Goal: Obtain resource: Download file/media

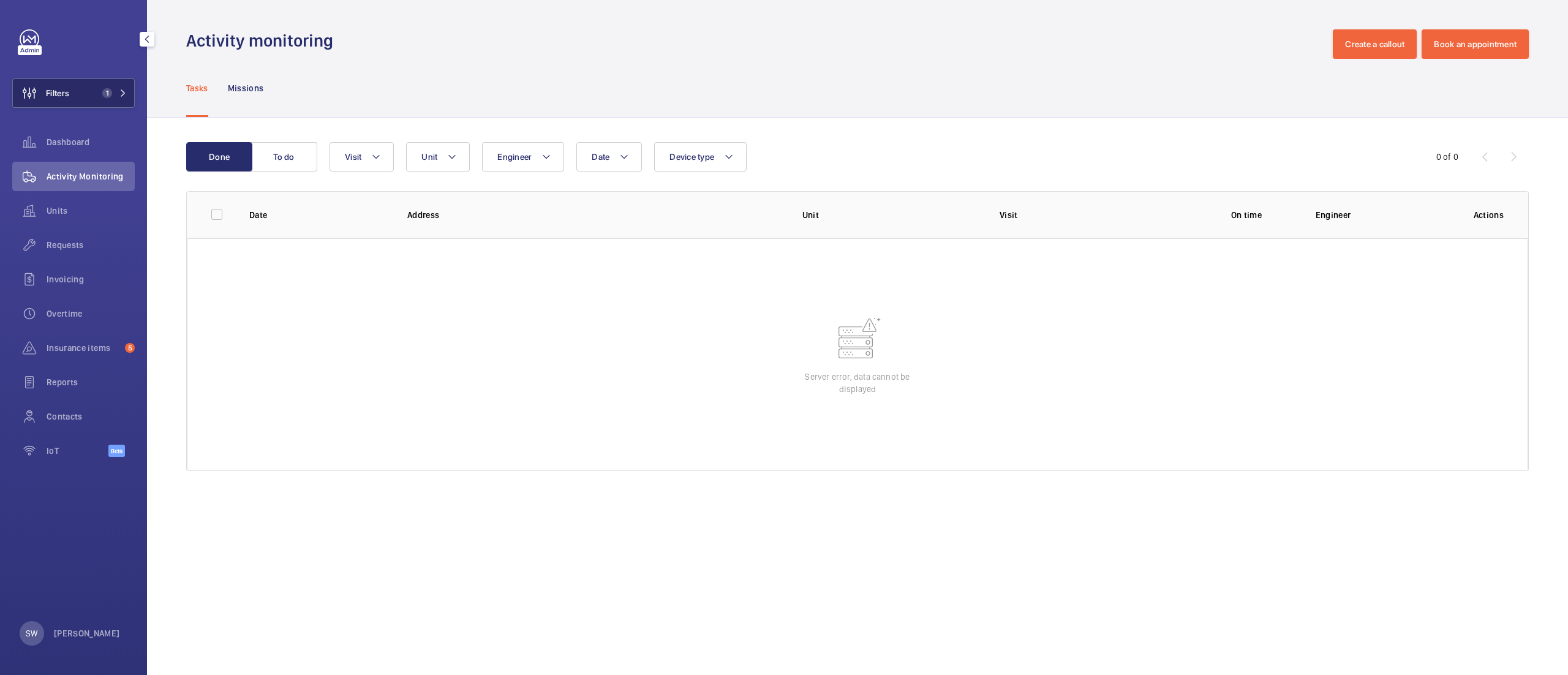
click at [82, 86] on button "Filters 1" at bounding box center [73, 92] width 123 height 29
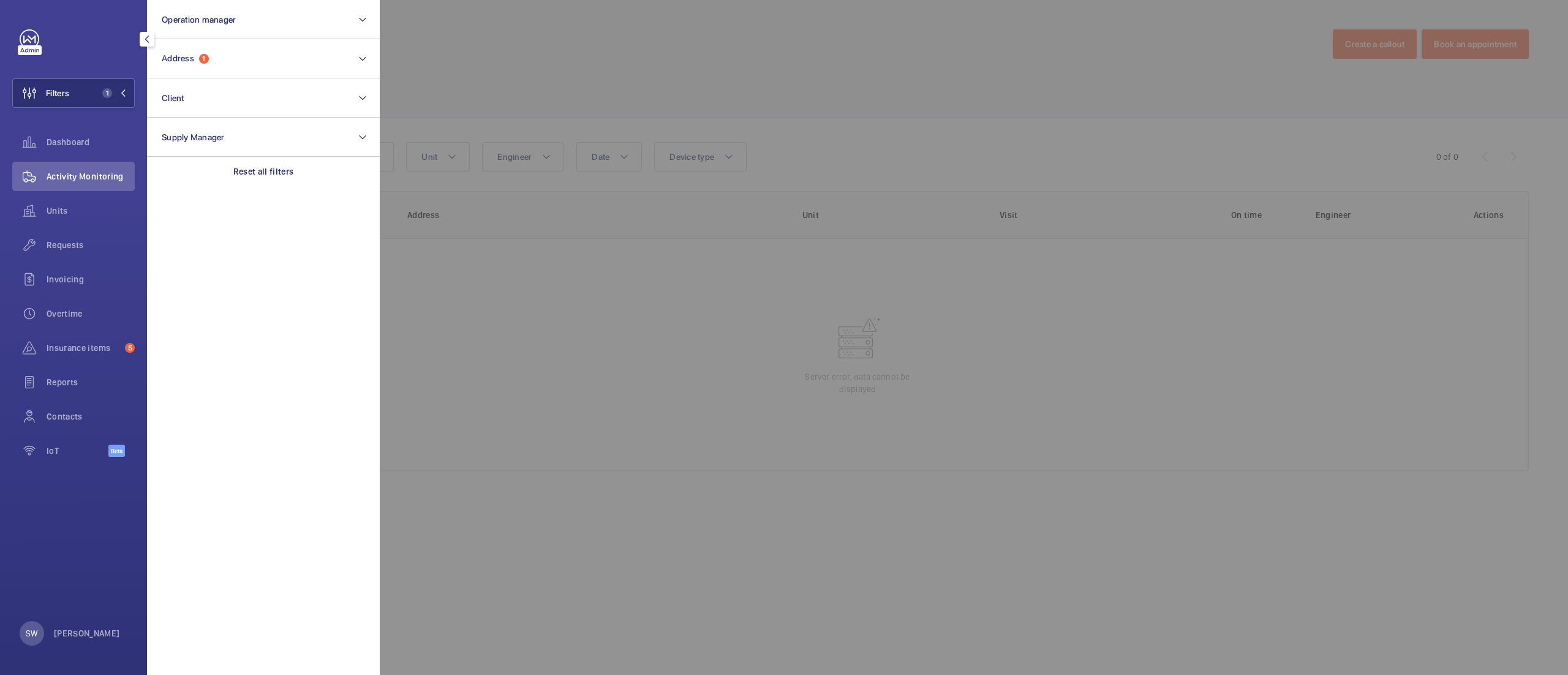
click at [278, 190] on section "Operation manager Address 1 Client Supply Manager Reset all filters" at bounding box center [263, 338] width 233 height 675
click at [271, 171] on p "Reset all filters" at bounding box center [263, 171] width 61 height 12
click at [217, 63] on button "Address" at bounding box center [263, 58] width 233 height 39
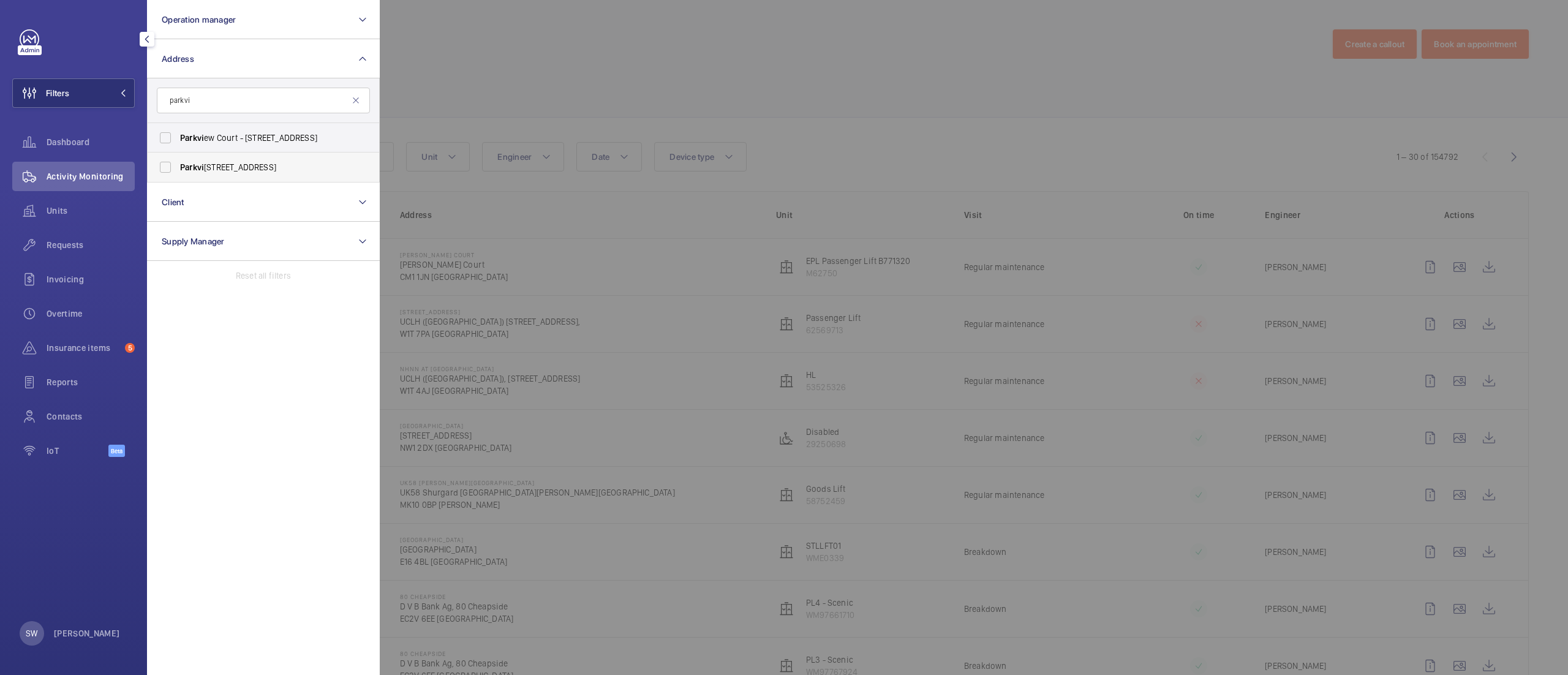
type input "parkvi"
click at [245, 163] on span "[STREET_ADDRESS]" at bounding box center [263, 166] width 168 height 12
click at [178, 163] on input "[STREET_ADDRESS]" at bounding box center [165, 167] width 25 height 25
checkbox input "true"
click at [634, 101] on div at bounding box center [1163, 338] width 1568 height 675
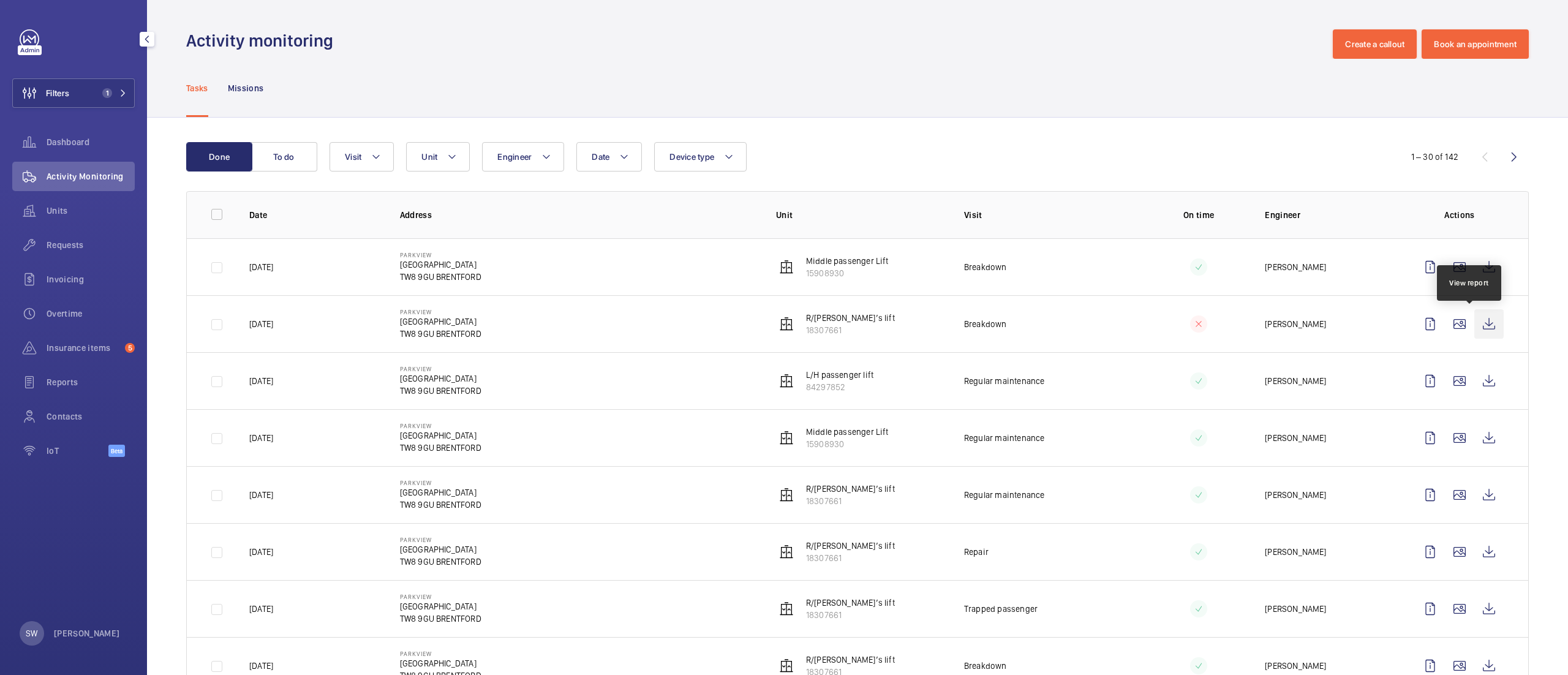
click at [1475, 314] on wm-front-icon-button at bounding box center [1489, 323] width 29 height 29
click at [1475, 266] on wm-front-icon-button at bounding box center [1489, 266] width 29 height 29
click at [64, 224] on div "Units" at bounding box center [73, 210] width 123 height 29
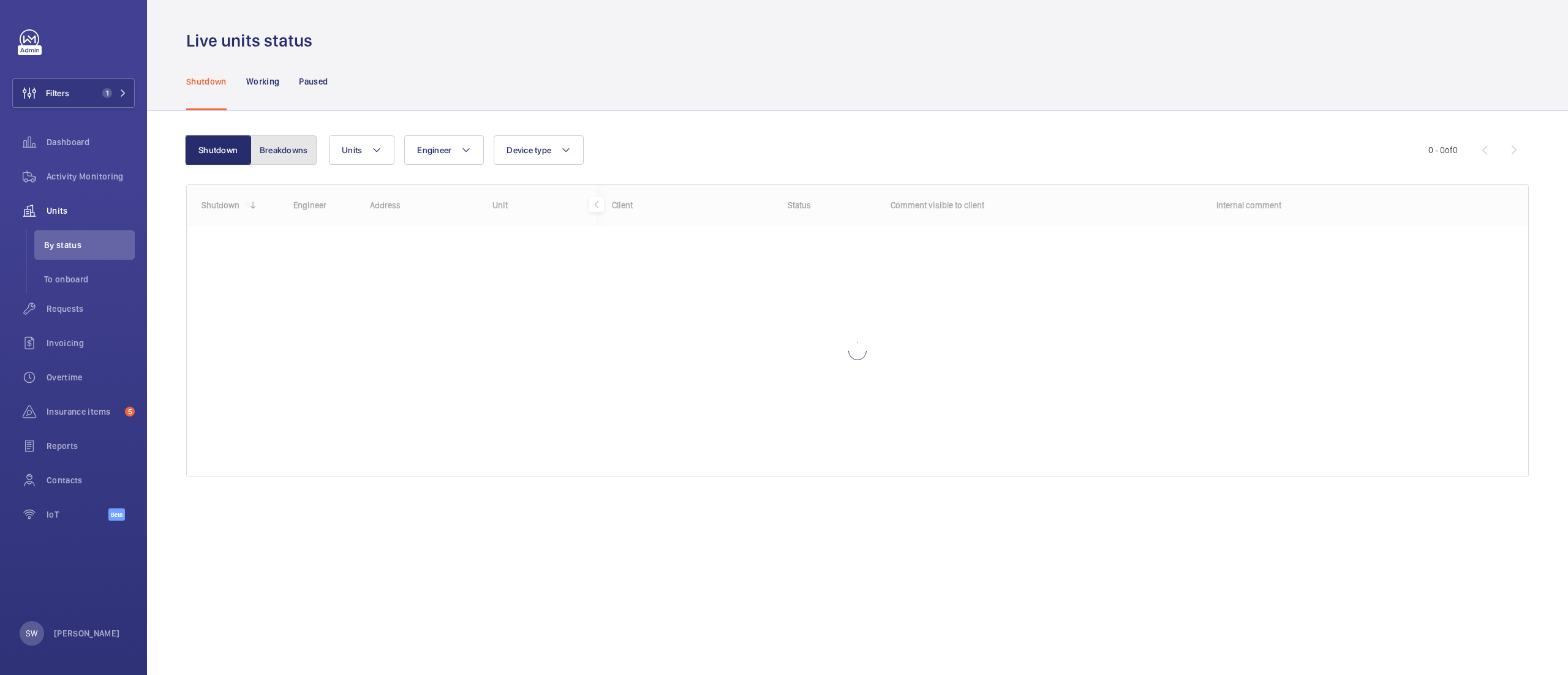
click at [272, 137] on button "Breakdowns" at bounding box center [283, 149] width 67 height 29
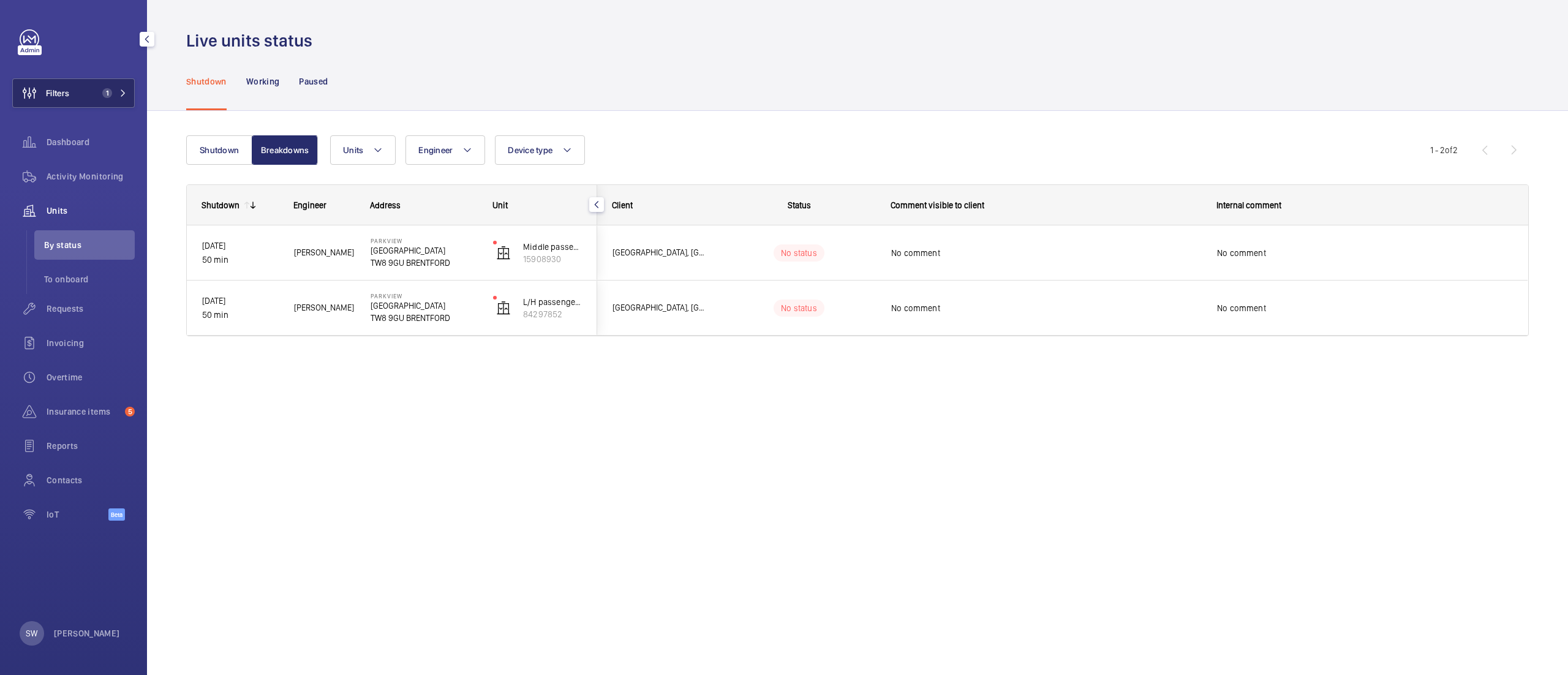
click at [88, 88] on button "Filters 1" at bounding box center [73, 92] width 123 height 29
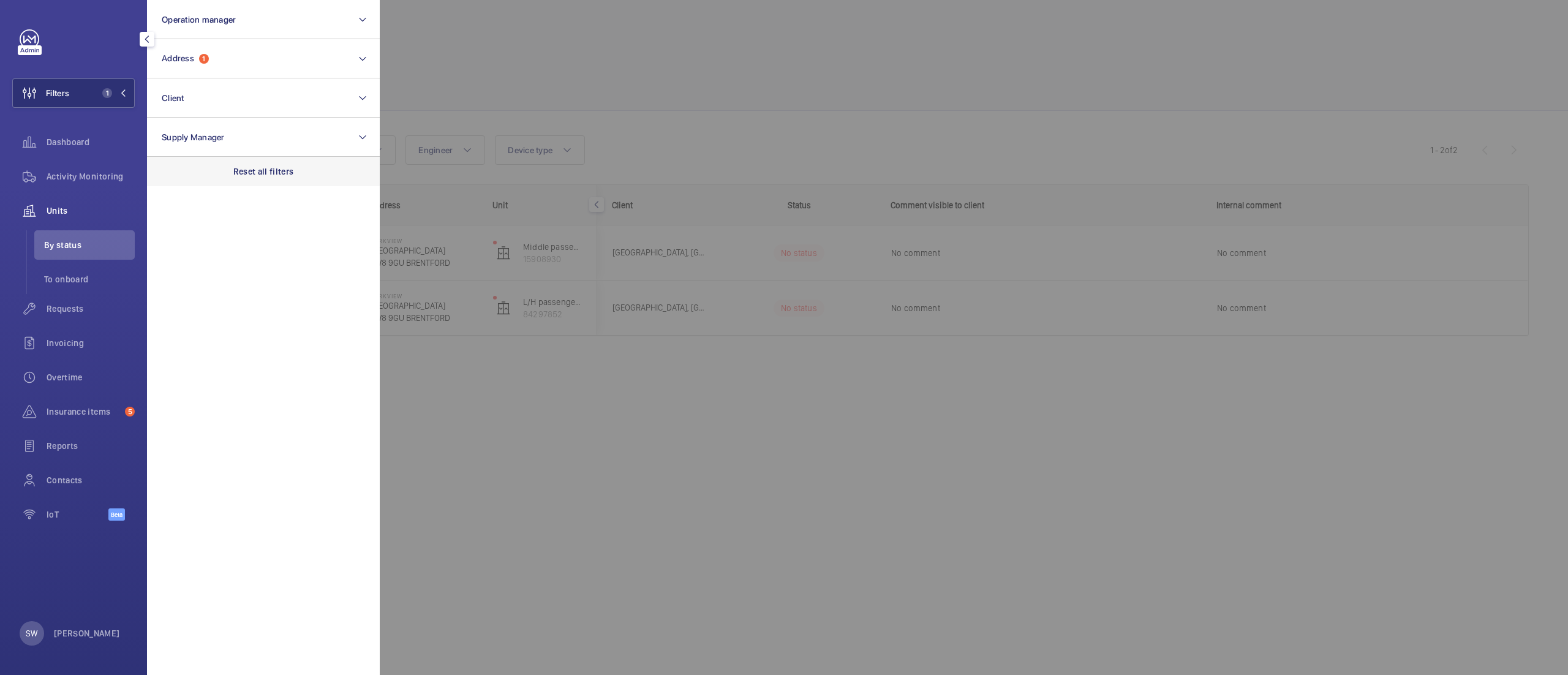
drag, startPoint x: 312, startPoint y: 173, endPoint x: 294, endPoint y: 158, distance: 23.4
click at [311, 173] on div "Reset all filters" at bounding box center [263, 171] width 233 height 29
click at [233, 46] on button "Address" at bounding box center [263, 58] width 233 height 39
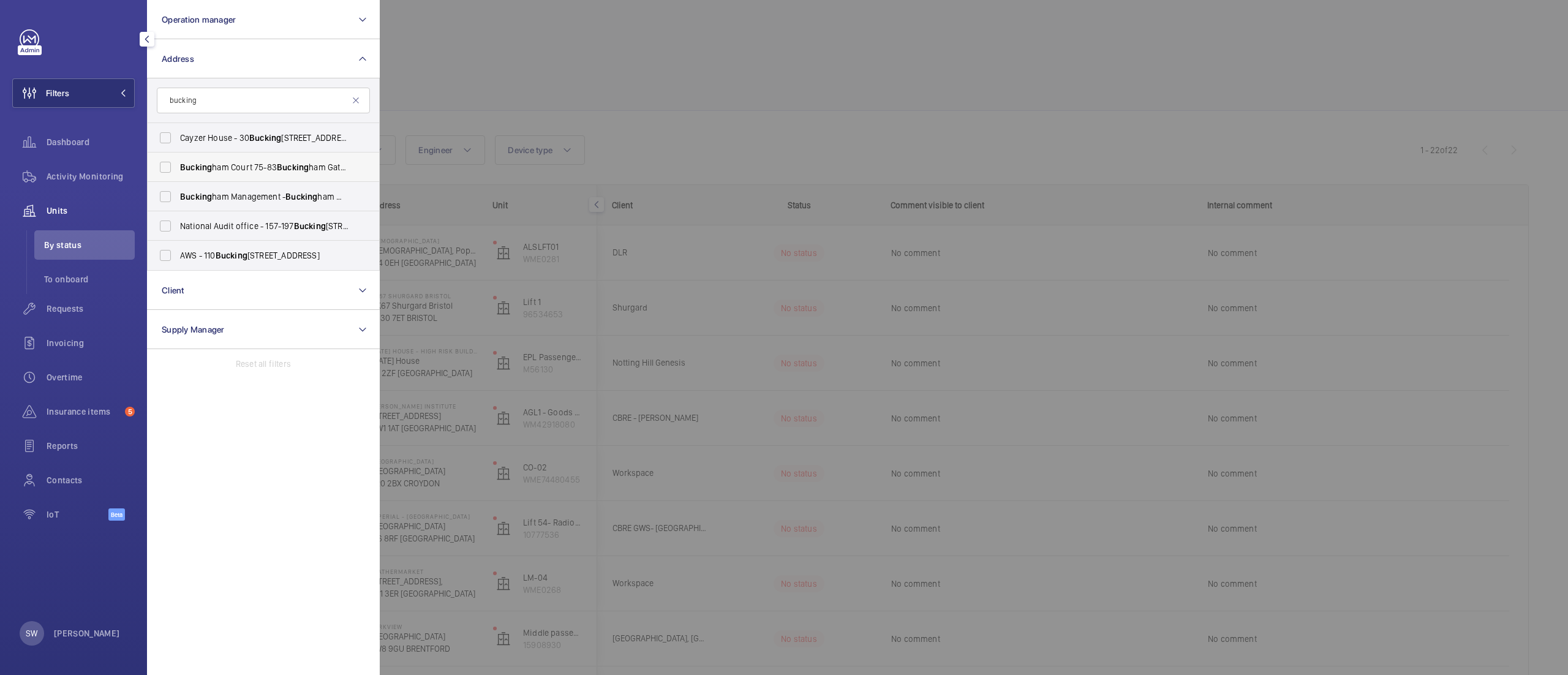
type input "bucking"
click at [268, 161] on span "Bucking ham Court [STREET_ADDRESS]" at bounding box center [263, 166] width 168 height 12
click at [178, 161] on input "Bucking ham Court [STREET_ADDRESS]" at bounding box center [165, 167] width 25 height 25
checkbox input "true"
click at [756, 119] on div at bounding box center [1163, 338] width 1568 height 675
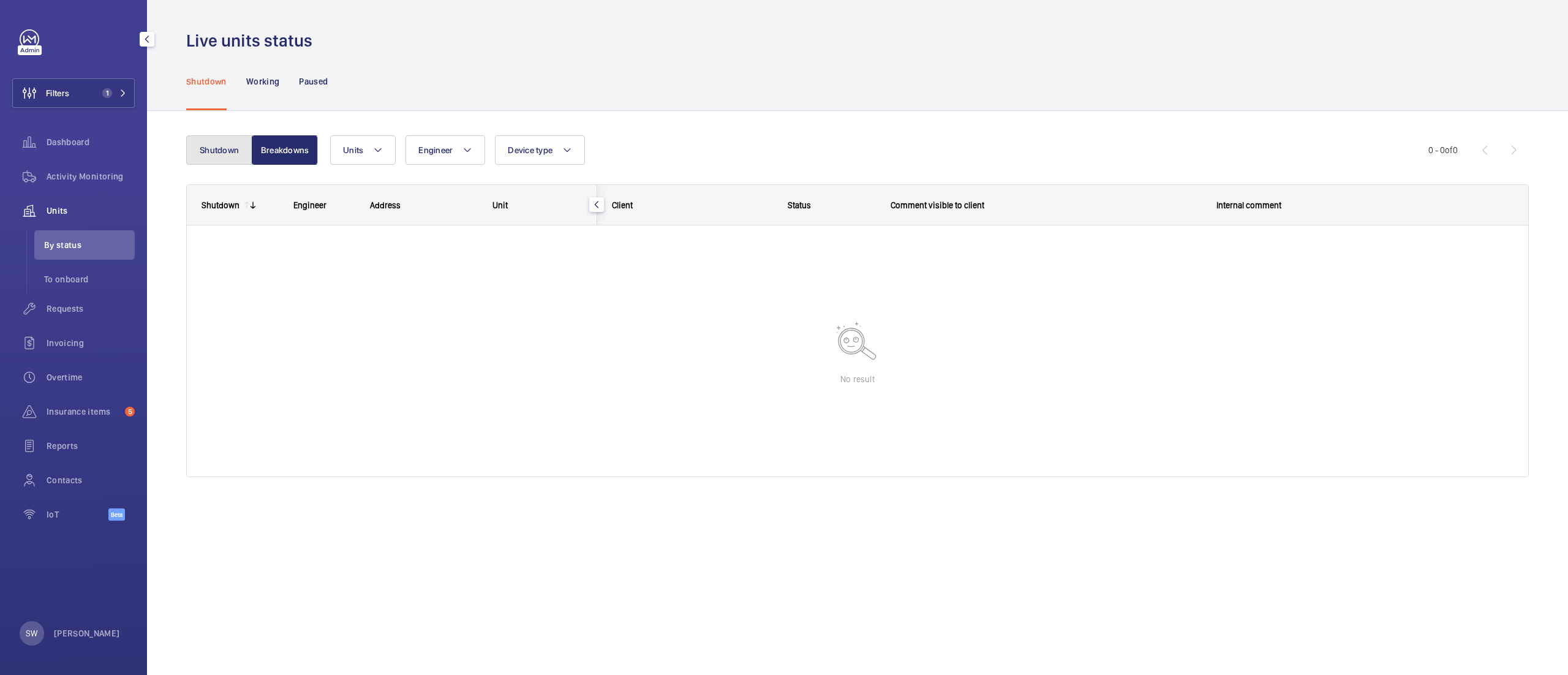
click at [238, 142] on button "Shutdown" at bounding box center [220, 149] width 67 height 29
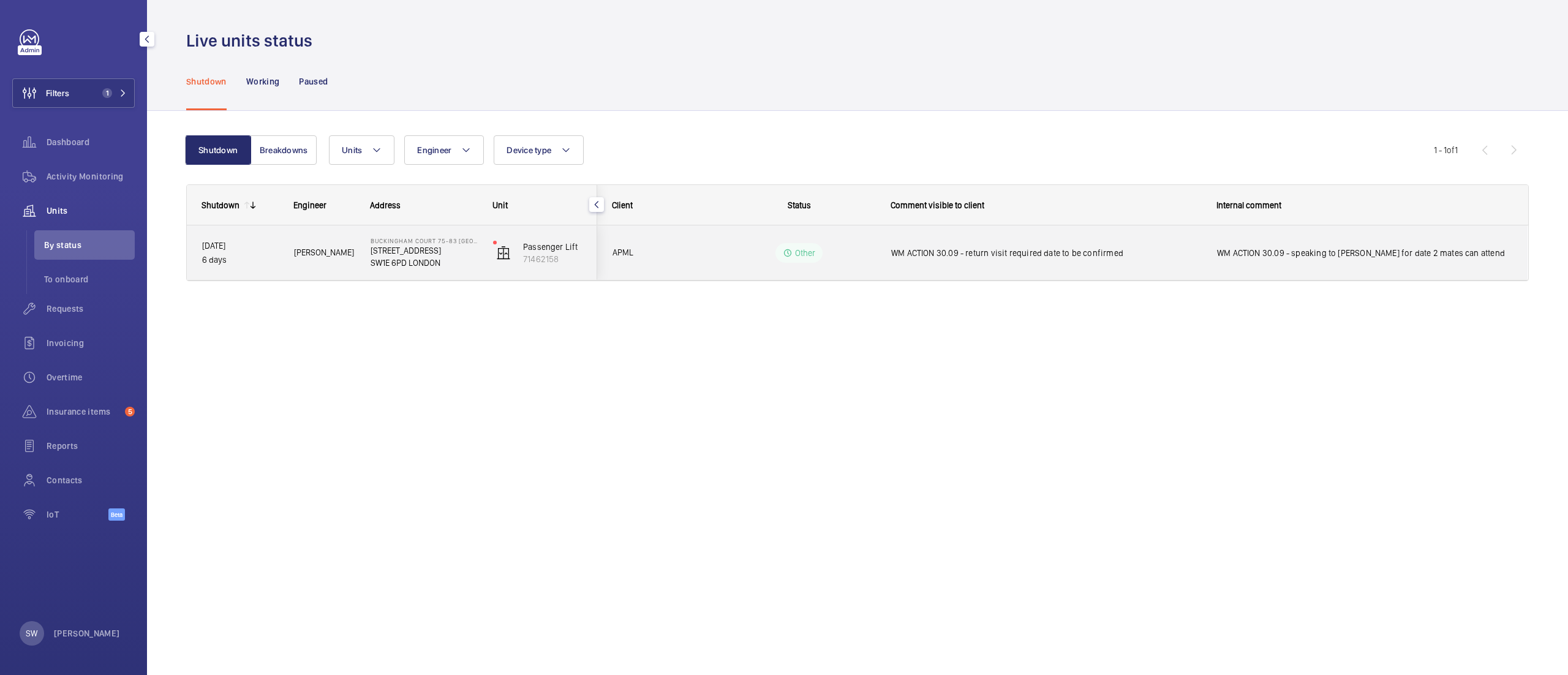
click at [917, 259] on span "WM ACTION 30.09 - return visit required date to be confirmed" at bounding box center [1046, 253] width 310 height 12
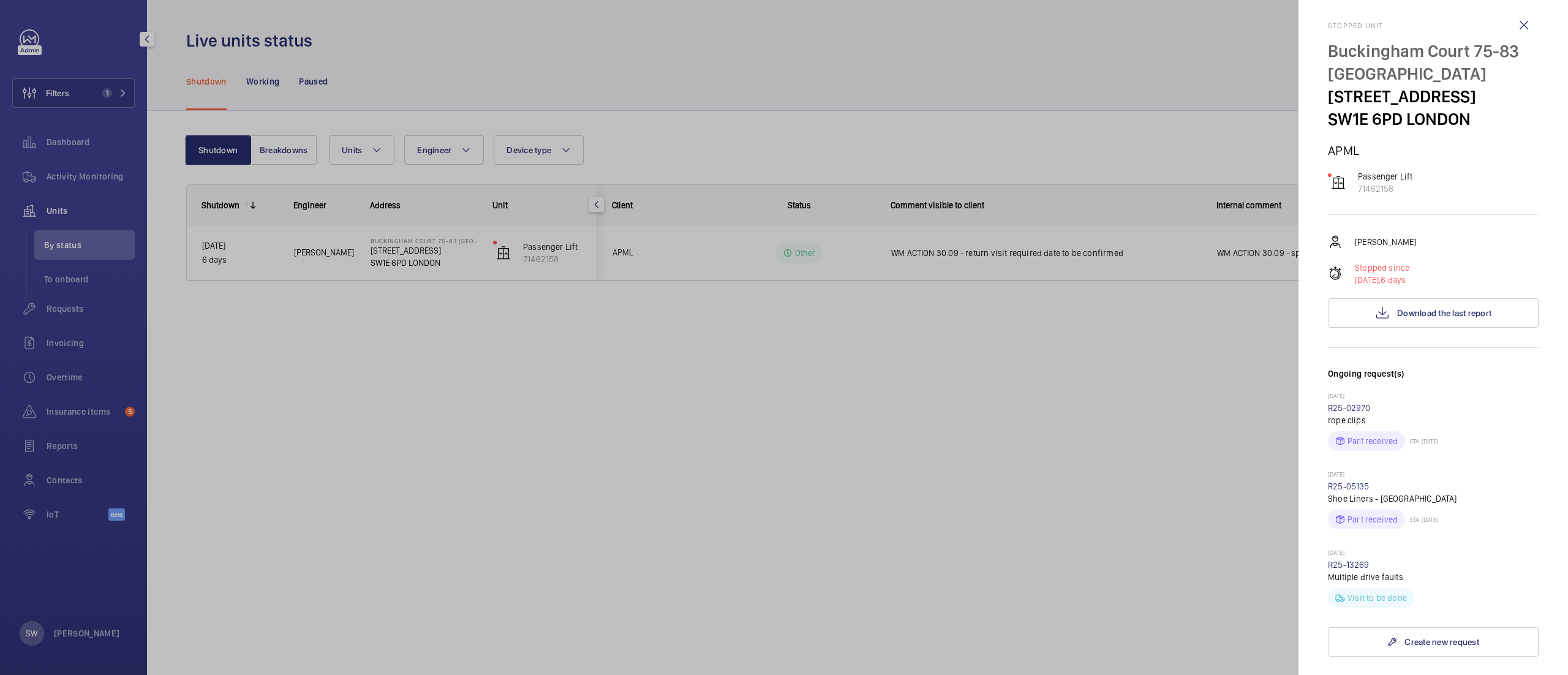
scroll to position [10, 0]
click at [1442, 303] on button "Download the last report" at bounding box center [1434, 311] width 211 height 29
click at [75, 102] on div at bounding box center [784, 338] width 1568 height 675
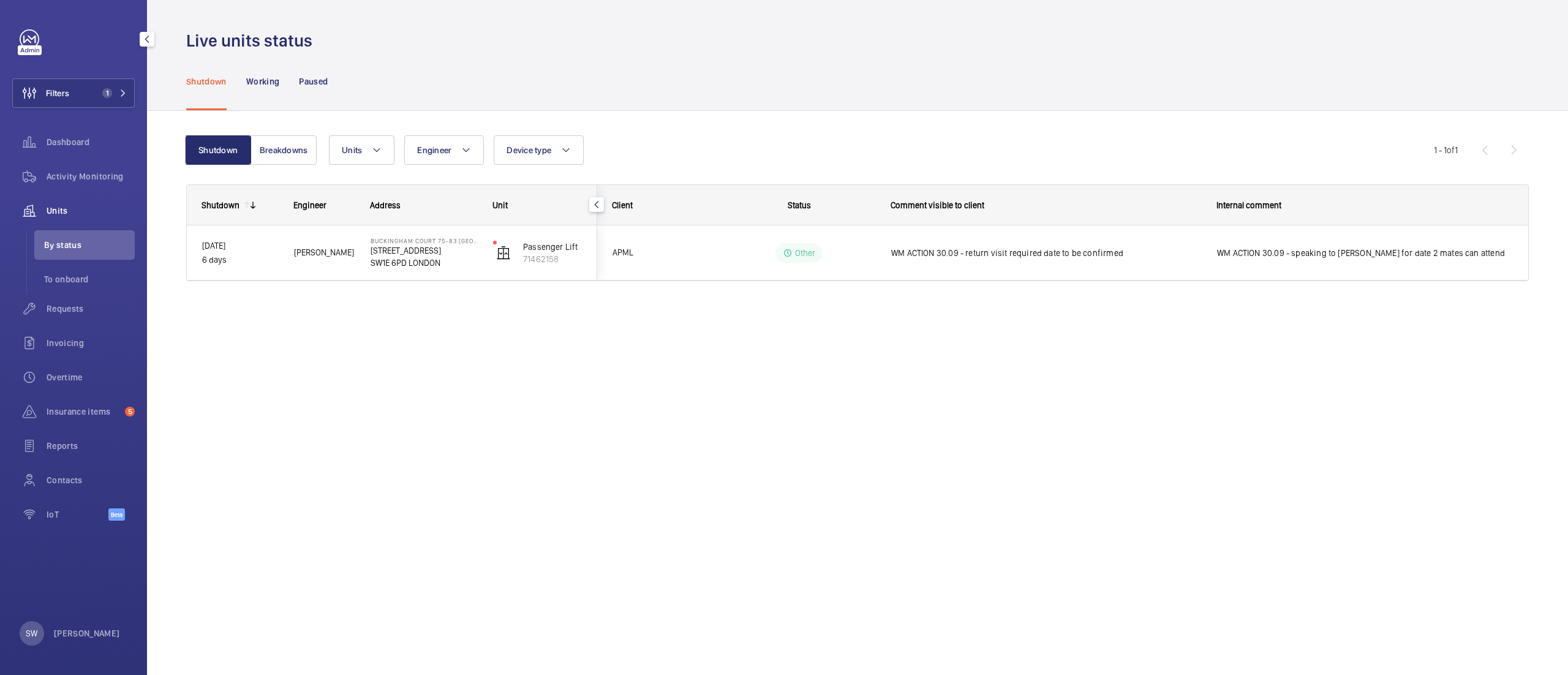
scroll to position [0, 0]
click at [113, 84] on button "Filters 1" at bounding box center [73, 92] width 123 height 29
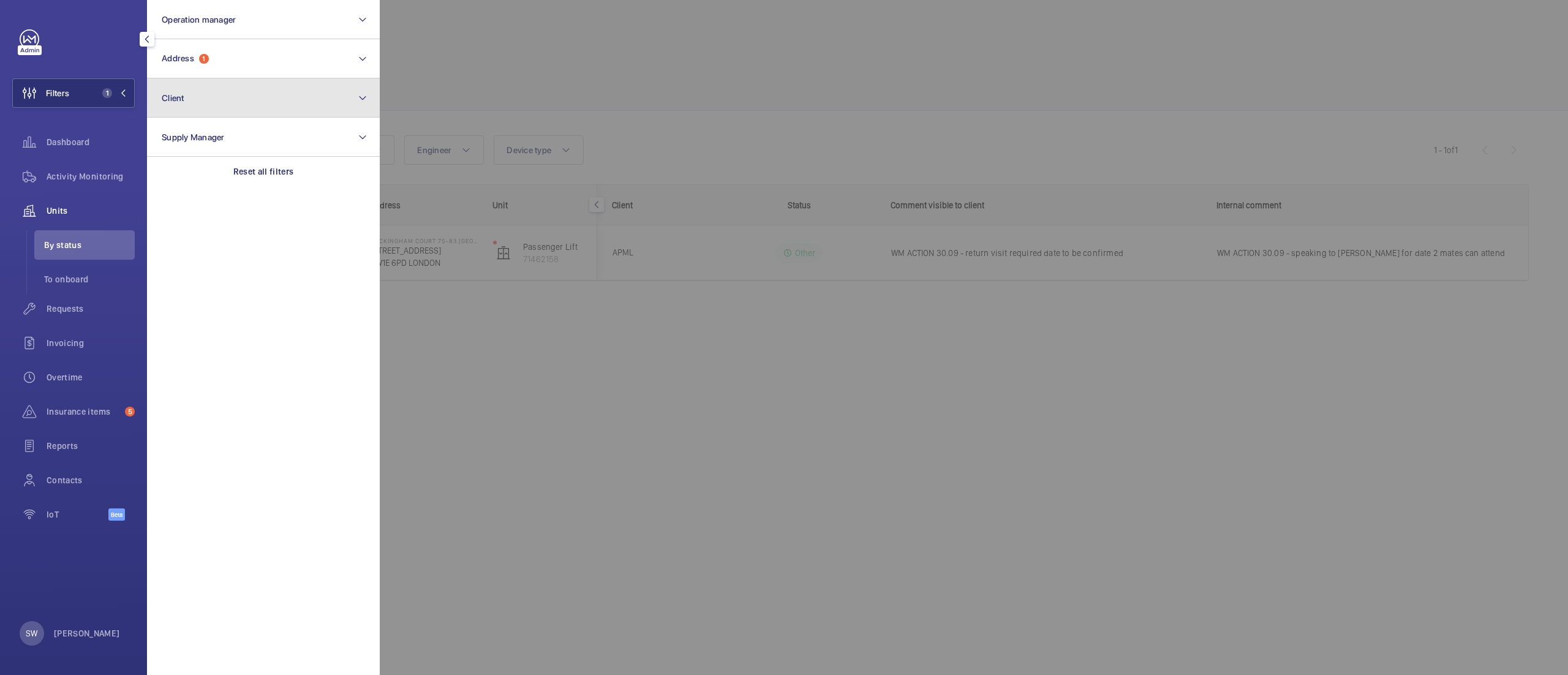
click at [223, 94] on button "Client" at bounding box center [263, 97] width 233 height 39
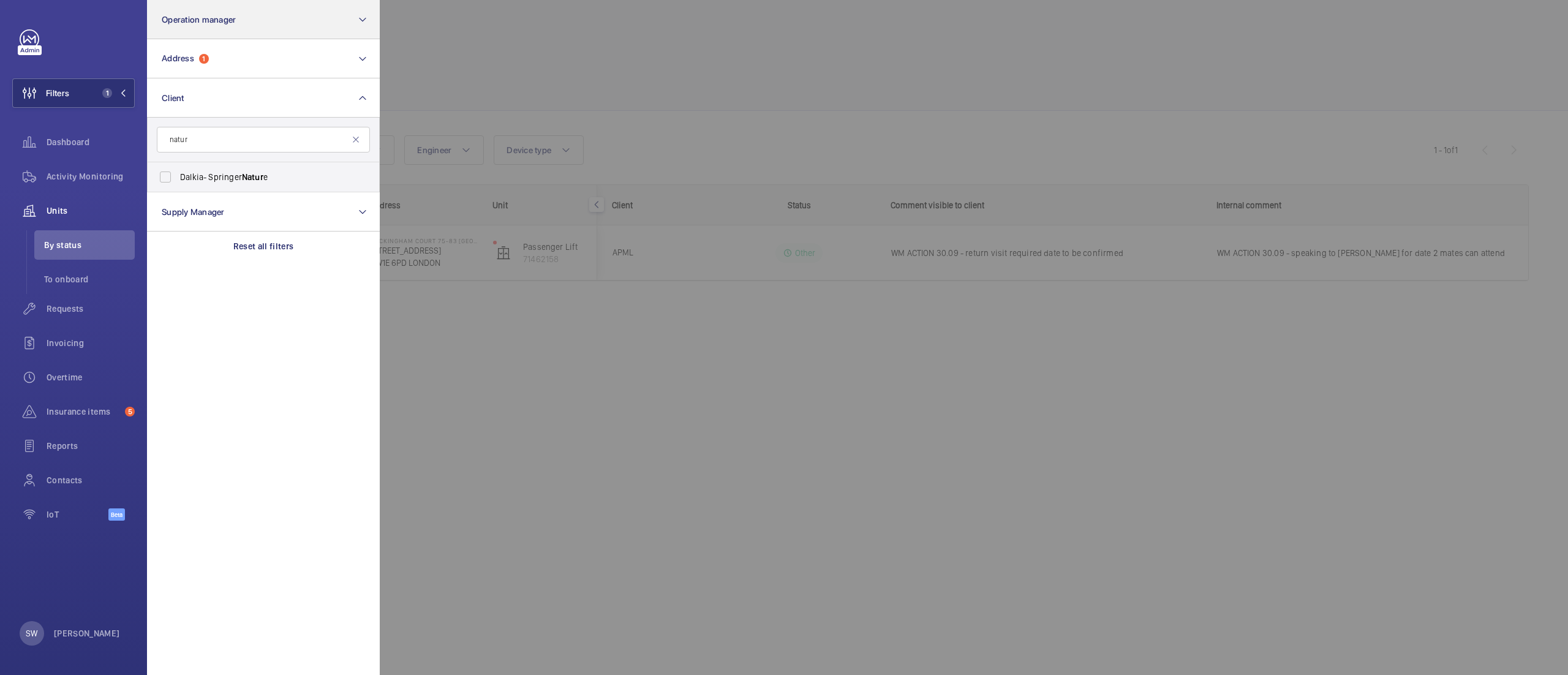
type input "natur"
